Goal: Task Accomplishment & Management: Manage account settings

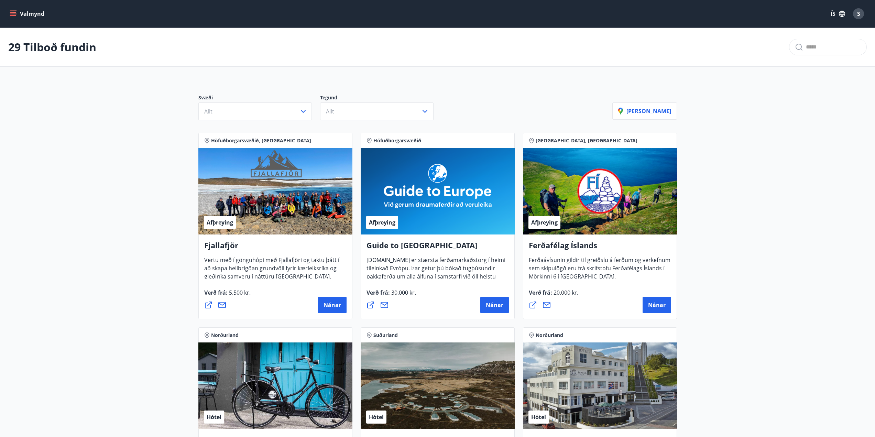
click at [14, 15] on icon "menu" at bounding box center [13, 13] width 7 height 7
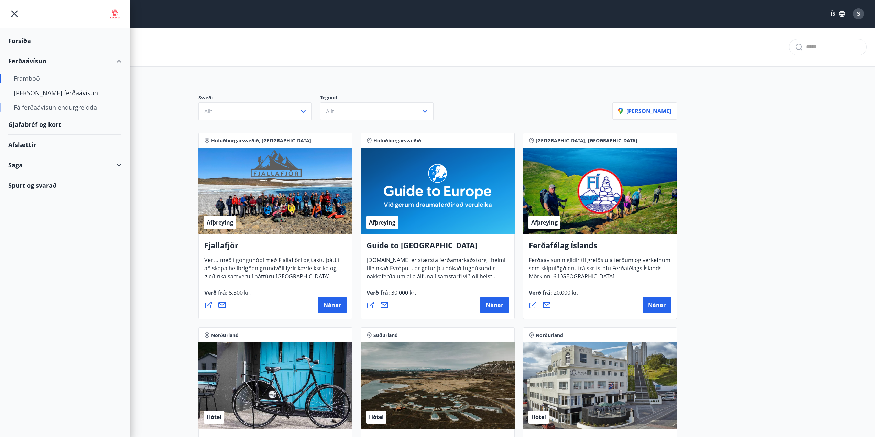
click at [43, 105] on div "Fá ferðaávísun endurgreidda" at bounding box center [65, 107] width 102 height 14
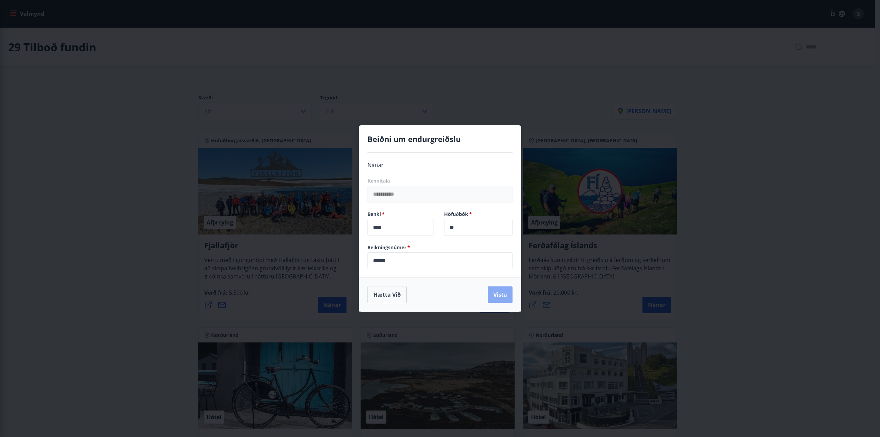
click at [503, 293] on button "Vista" at bounding box center [500, 294] width 25 height 16
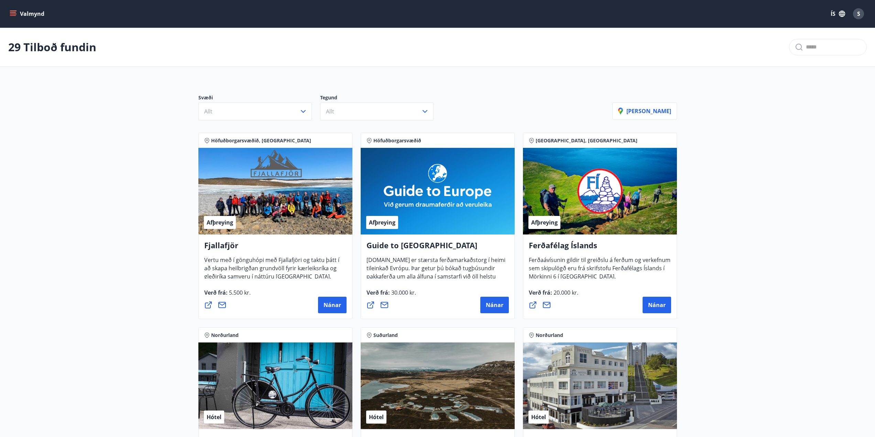
click at [13, 11] on icon "menu" at bounding box center [14, 11] width 8 height 1
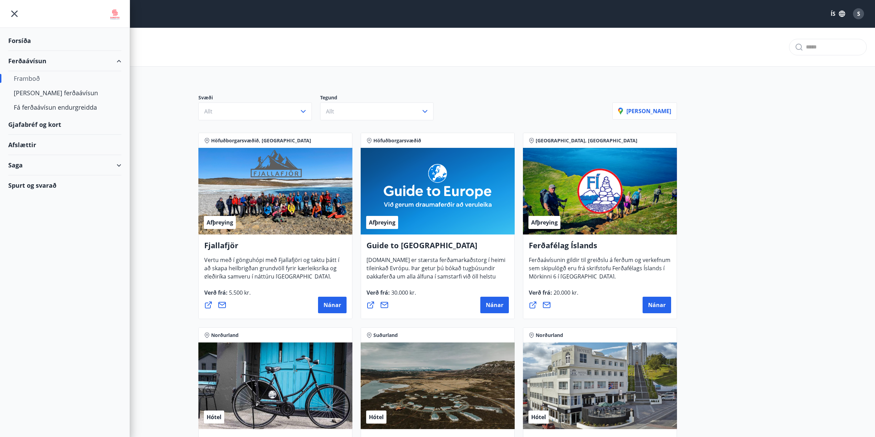
click at [118, 165] on div "Saga" at bounding box center [64, 165] width 113 height 20
click at [25, 211] on div "Inneign" at bounding box center [65, 211] width 102 height 14
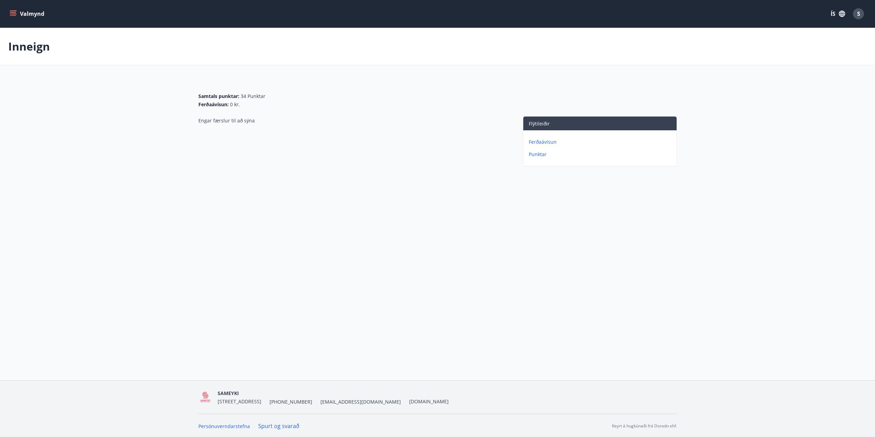
click at [537, 139] on p "Ferðaávísun" at bounding box center [601, 141] width 145 height 7
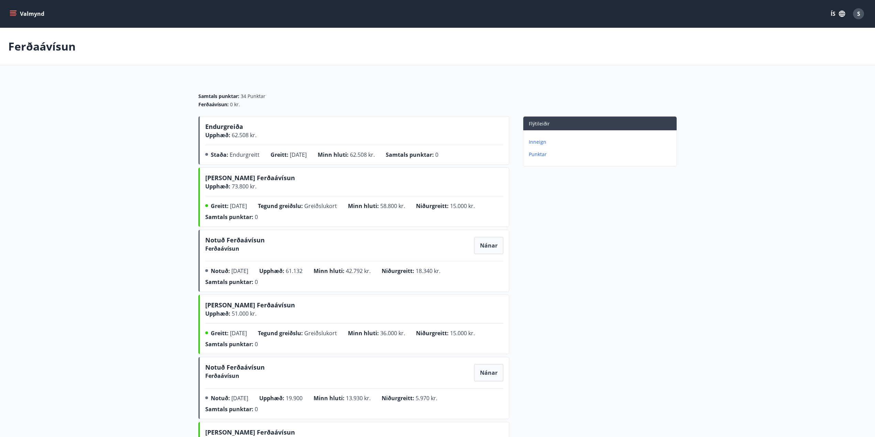
click at [531, 155] on p "Punktar" at bounding box center [601, 154] width 145 height 7
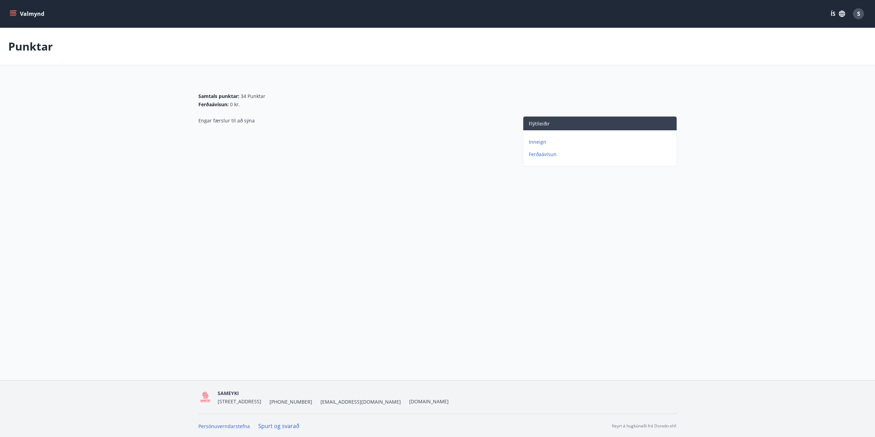
click at [835, 12] on button "ÍS" at bounding box center [837, 14] width 22 height 12
click at [844, 38] on div at bounding box center [440, 218] width 880 height 437
click at [845, 10] on icon "button" at bounding box center [842, 14] width 8 height 8
click at [833, 78] on div at bounding box center [440, 218] width 880 height 437
click at [12, 10] on icon "menu" at bounding box center [13, 13] width 7 height 7
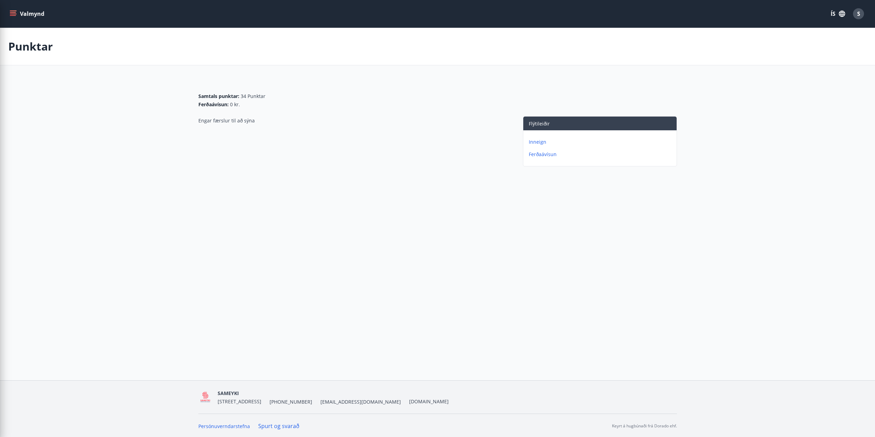
click at [410, 225] on div "Valmynd ÍS S Punktar Samtals punktar : 34 Punktar Ferðaávísun : 0 kr. Engar fær…" at bounding box center [437, 190] width 875 height 380
click at [859, 13] on span "S" at bounding box center [858, 14] width 3 height 8
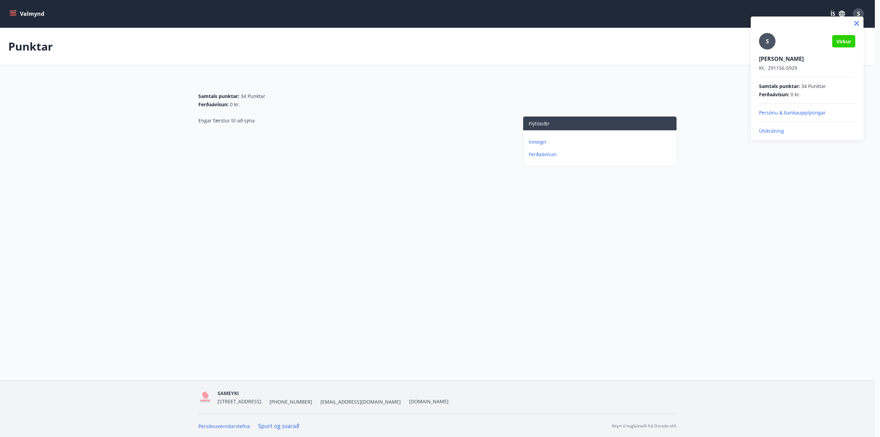
click at [780, 131] on p "Útskráning" at bounding box center [807, 130] width 96 height 7
